Goal: Information Seeking & Learning: Learn about a topic

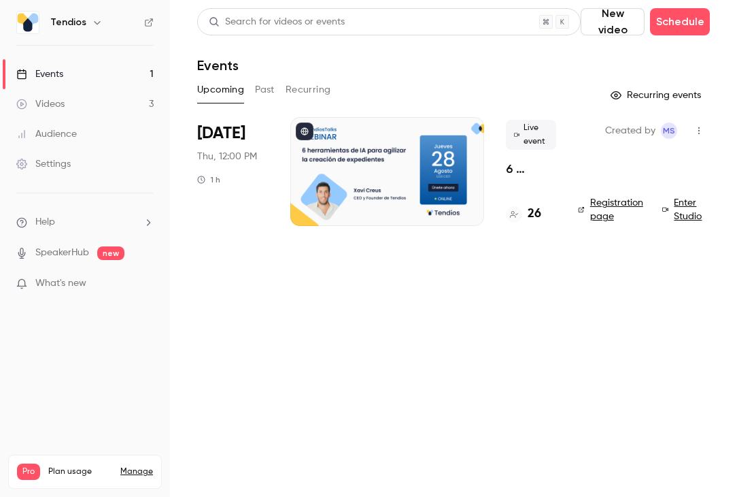
click at [108, 73] on link "Events 1" at bounding box center [85, 74] width 170 height 30
click at [116, 101] on link "Videos 3" at bounding box center [85, 104] width 170 height 30
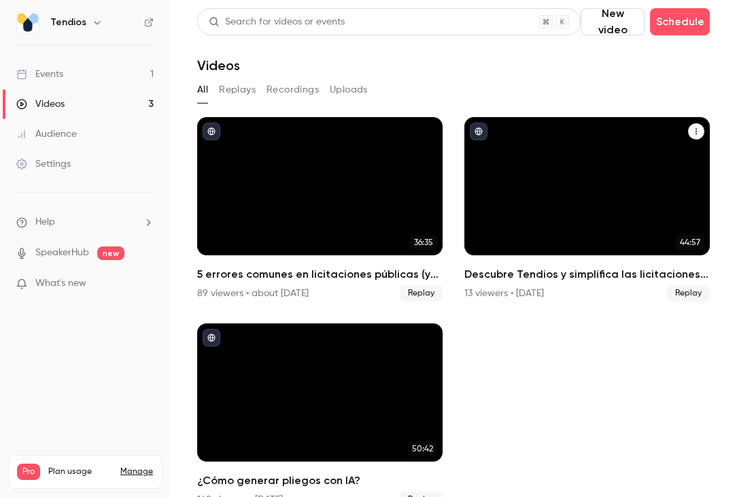
scroll to position [27, 0]
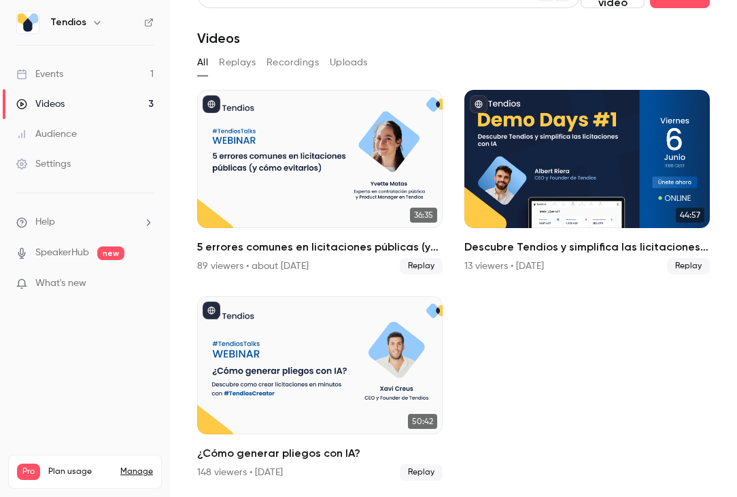
click at [118, 64] on link "Events 1" at bounding box center [85, 74] width 170 height 30
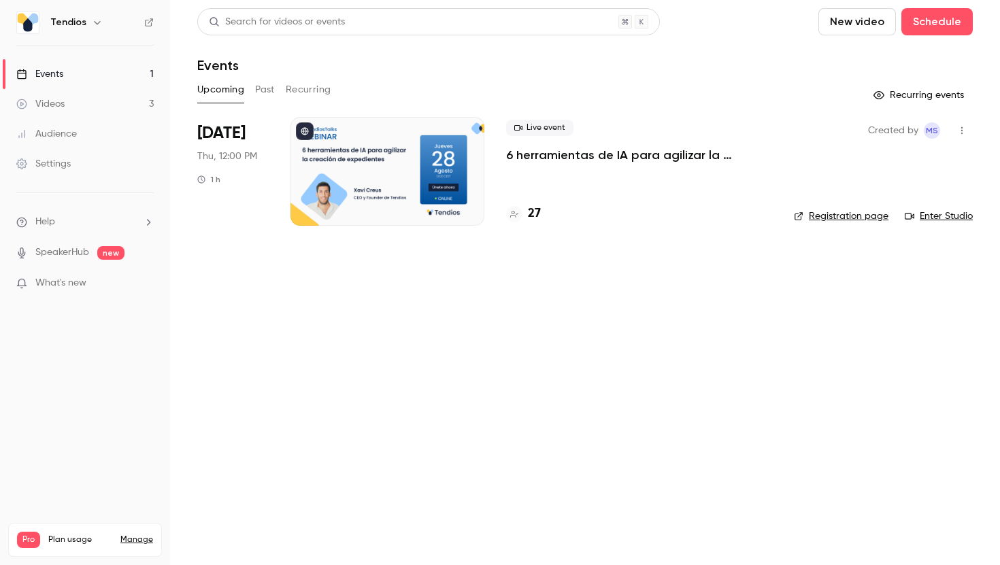
click at [582, 150] on p "6 herramientas de IA para agilizar la creación de expedientes" at bounding box center [639, 155] width 266 height 16
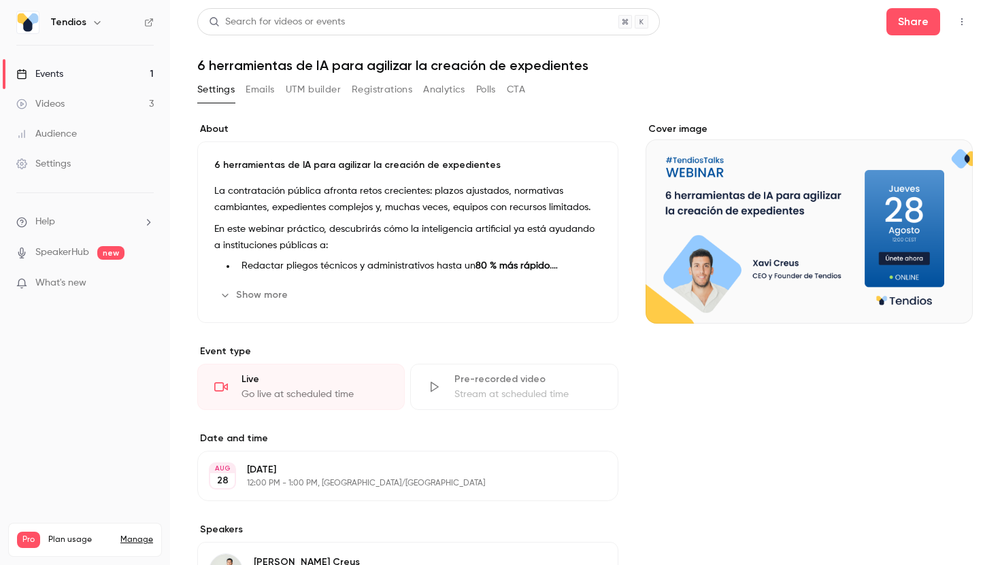
click at [280, 65] on h1 "6 herramientas de IA para agilizar la creación de expedientes" at bounding box center [584, 65] width 775 height 16
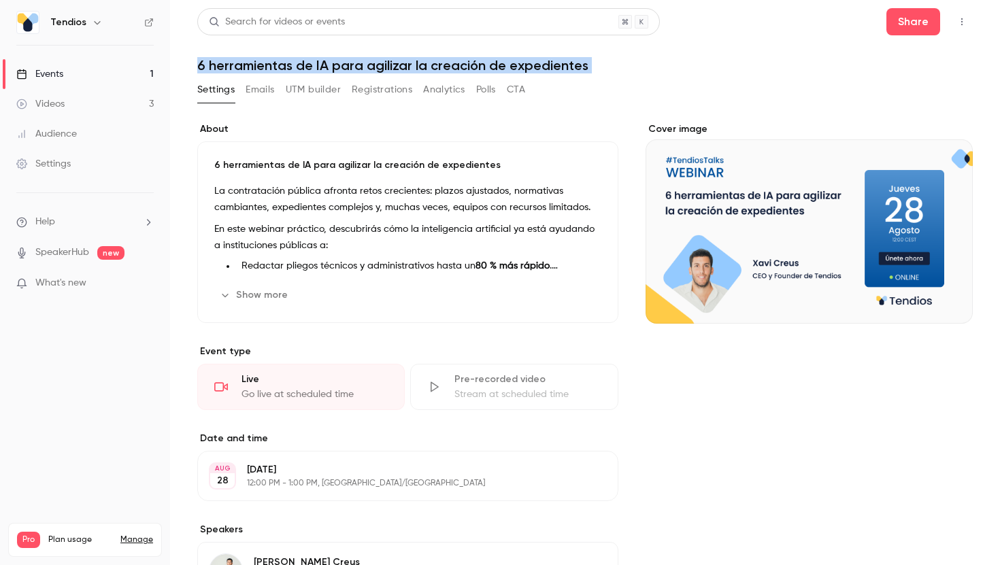
click at [280, 65] on h1 "6 herramientas de IA para agilizar la creación de expedientes" at bounding box center [584, 65] width 775 height 16
copy div "6 herramientas de IA para agilizar la creación de expedientes Settings Emails U…"
click at [78, 71] on link "Events 1" at bounding box center [85, 74] width 170 height 30
